Goal: Participate in discussion

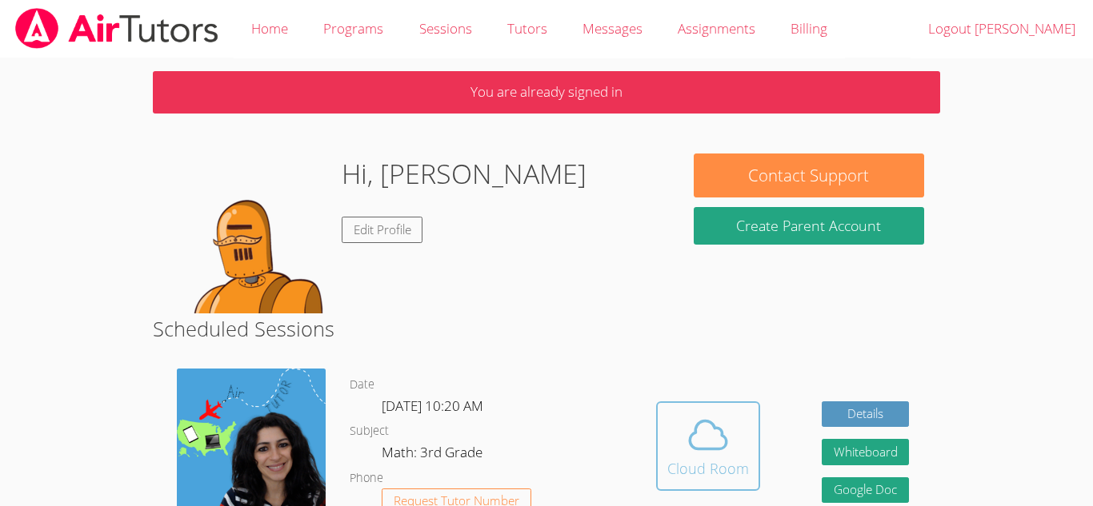
click at [695, 473] on div "Cloud Room" at bounding box center [708, 468] width 82 height 22
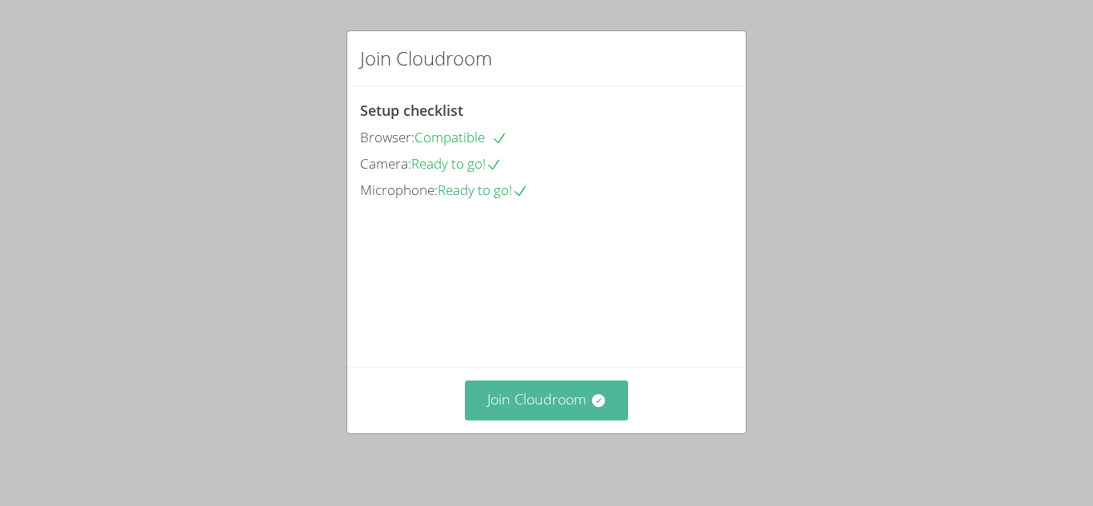
click at [611, 405] on button "Join Cloudroom" at bounding box center [547, 400] width 164 height 39
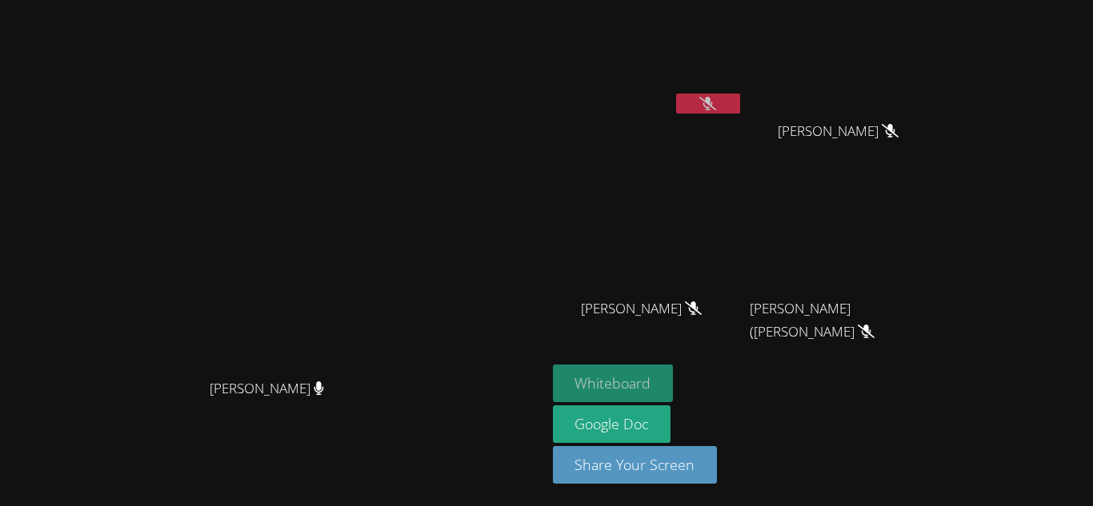
click at [673, 378] on button "Whiteboard" at bounding box center [613, 384] width 121 height 38
click at [553, 365] on button "Whiteboard" at bounding box center [613, 384] width 121 height 38
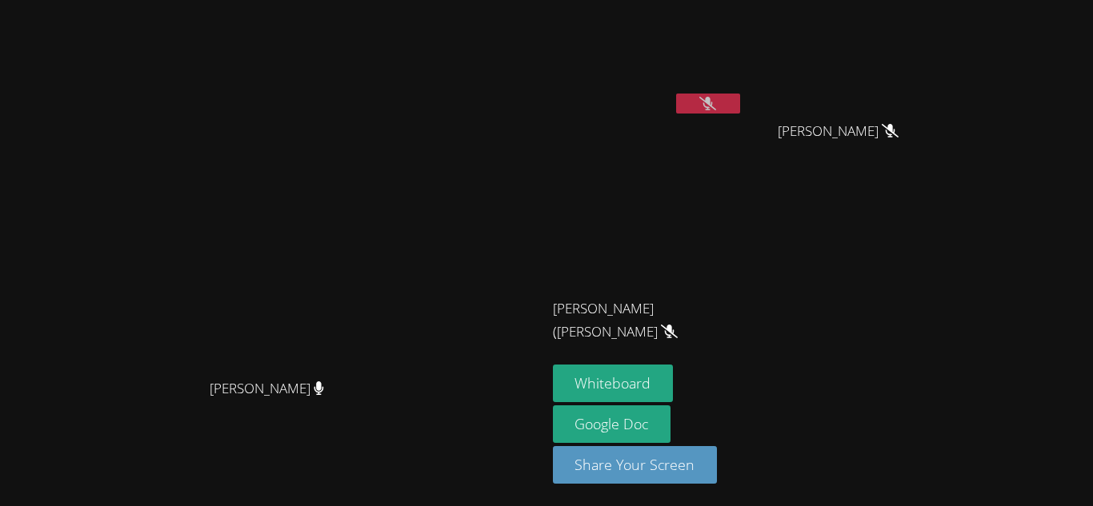
click at [393, 194] on video at bounding box center [273, 221] width 240 height 300
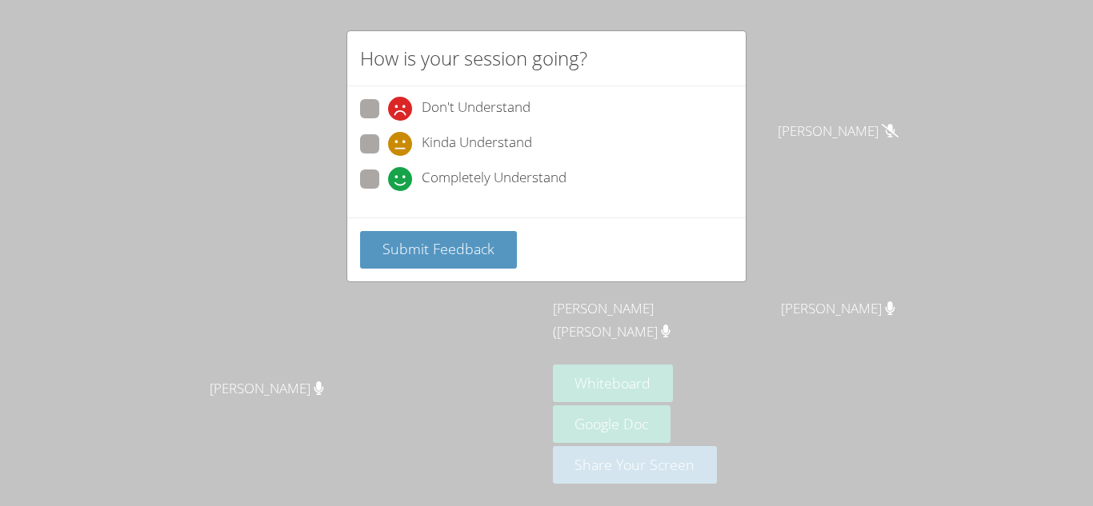
click at [388, 191] on span at bounding box center [388, 191] width 0 height 0
click at [388, 176] on input "Completely Understand" at bounding box center [395, 177] width 14 height 14
radio input "true"
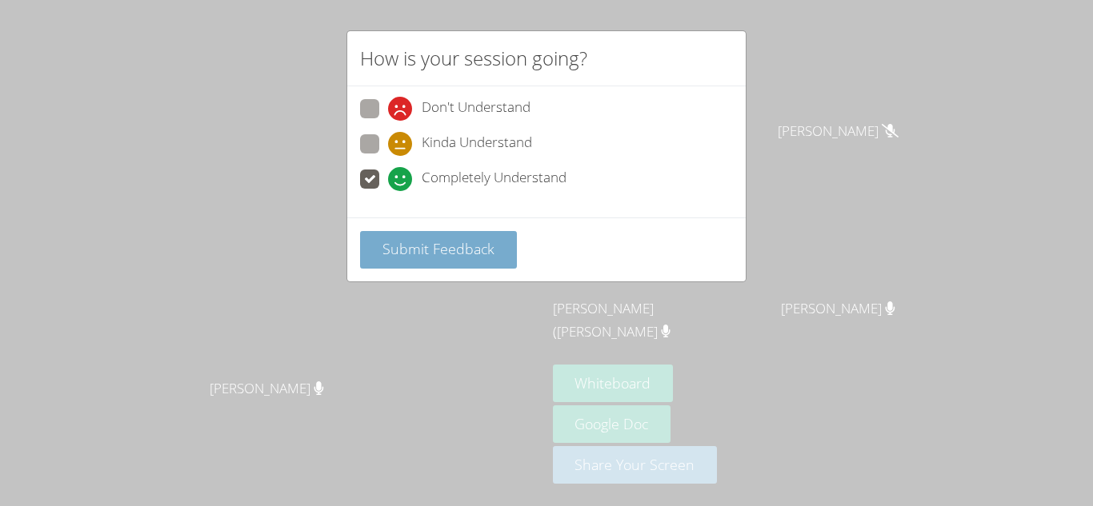
click at [424, 246] on span "Submit Feedback" at bounding box center [438, 248] width 112 height 19
